Goal: Use online tool/utility

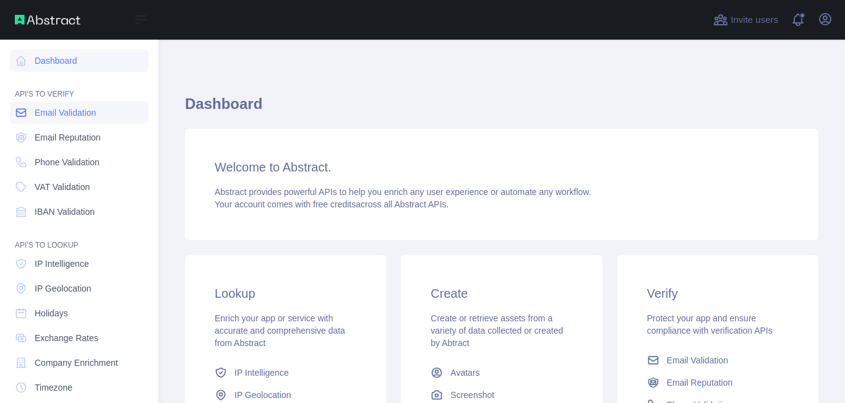
click at [61, 119] on link "Email Validation" at bounding box center [79, 112] width 139 height 22
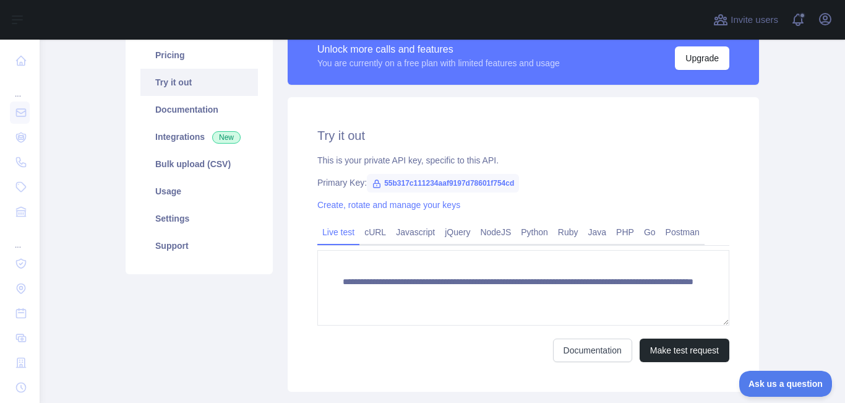
scroll to position [113, 0]
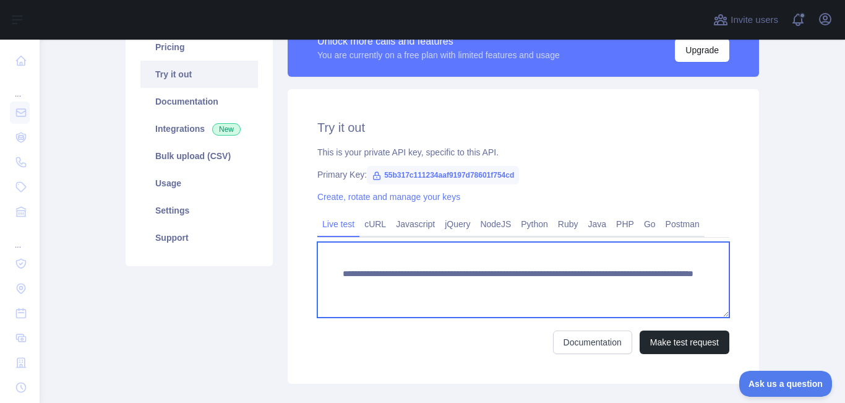
drag, startPoint x: 655, startPoint y: 287, endPoint x: 333, endPoint y: 266, distance: 322.5
click at [333, 266] on textarea "**********" at bounding box center [523, 279] width 412 height 75
